Goal: Use online tool/utility

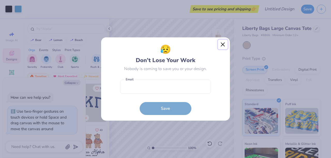
click at [221, 43] on button "Close" at bounding box center [223, 45] width 10 height 10
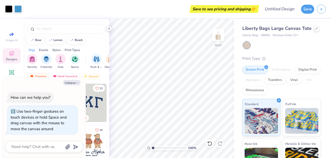
click at [109, 28] on icon at bounding box center [109, 29] width 4 height 4
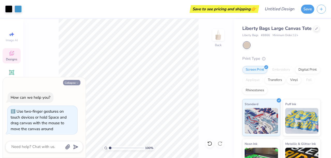
click at [72, 84] on button "Collapse" at bounding box center [71, 82] width 17 height 5
type textarea "x"
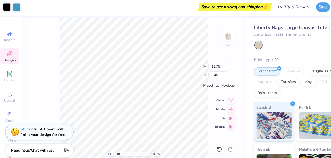
click at [114, 148] on input "range" at bounding box center [126, 148] width 35 height 5
click at [33, 41] on div "217 % Back W 13.75 13.75 " H 5.45 5.45 " Match to [GEOGRAPHIC_DATA] Middle Top …" at bounding box center [128, 89] width 211 height 140
click at [227, 88] on div "217 % Back" at bounding box center [128, 89] width 211 height 140
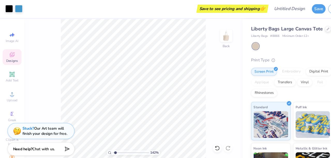
click at [111, 148] on input "range" at bounding box center [126, 148] width 35 height 5
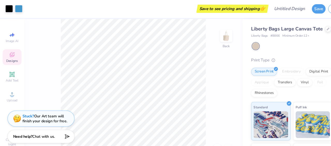
type input "1"
